Goal: Transaction & Acquisition: Purchase product/service

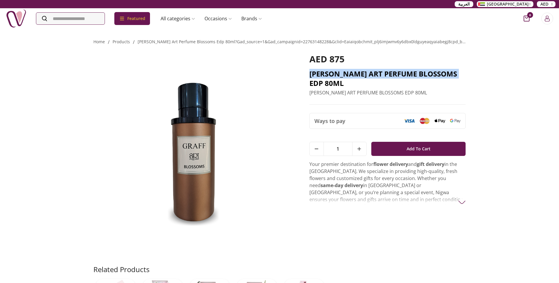
drag, startPoint x: 309, startPoint y: 72, endPoint x: 458, endPoint y: 71, distance: 149.1
click at [458, 71] on div "AED 875 [PERSON_NAME] ART PERFUME BLOSSOMS EDP 80ML [PERSON_NAME] ART PERFUME B…" at bounding box center [279, 156] width 372 height 220
